Goal: Task Accomplishment & Management: Manage account settings

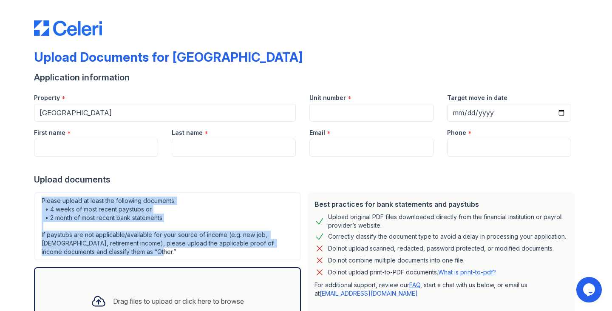
scroll to position [43, 0]
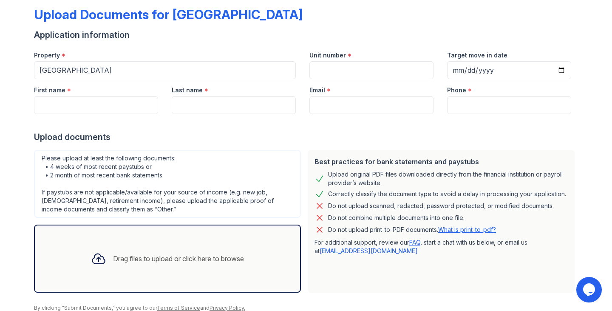
click at [557, 137] on div "Upload documents" at bounding box center [306, 137] width 544 height 12
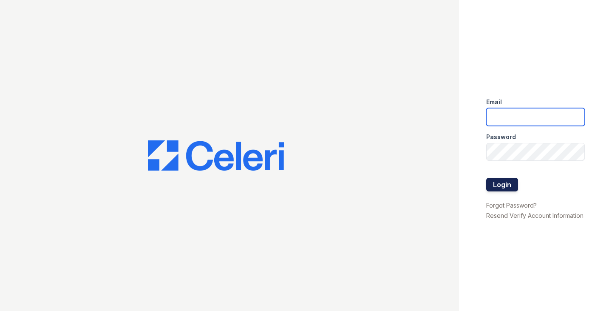
type input "[EMAIL_ADDRESS][DOMAIN_NAME]"
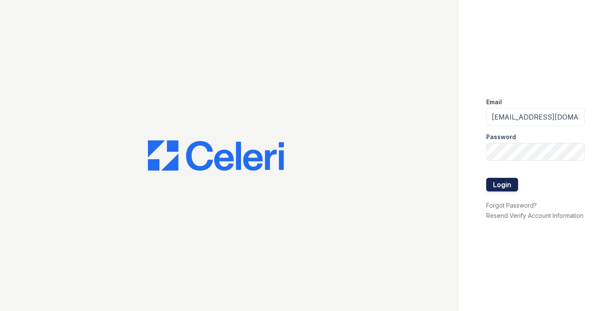
click at [500, 184] on button "Login" at bounding box center [502, 185] width 32 height 14
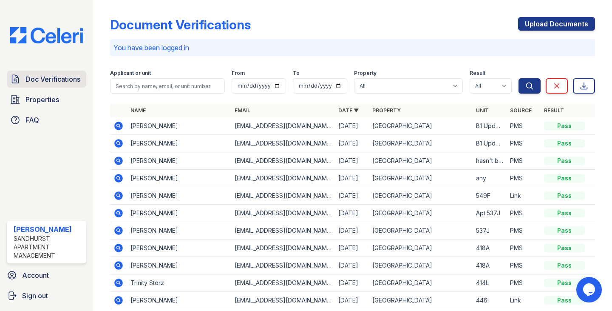
click at [75, 82] on span "Doc Verifications" at bounding box center [53, 79] width 55 height 10
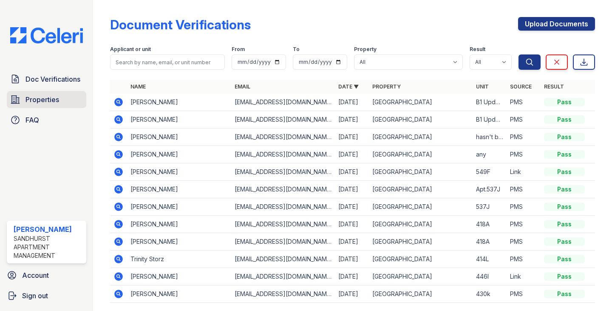
click at [48, 103] on span "Properties" at bounding box center [43, 99] width 34 height 10
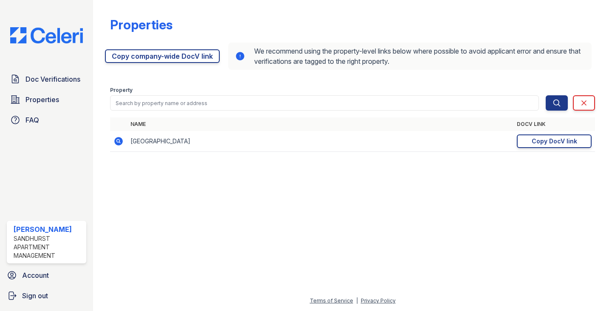
click at [119, 140] on icon at bounding box center [118, 140] width 2 height 2
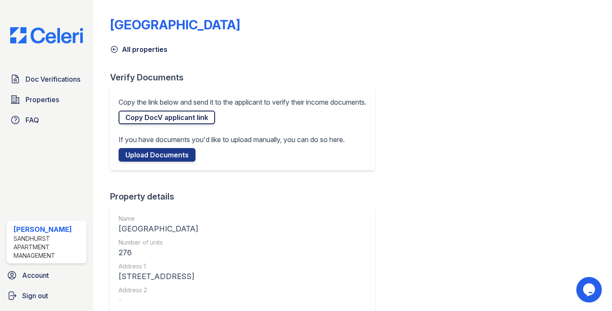
click at [197, 117] on link "Copy DocV applicant link" at bounding box center [167, 118] width 96 height 14
click at [194, 119] on link "Copy DocV applicant link" at bounding box center [167, 118] width 96 height 14
